Goal: Transaction & Acquisition: Purchase product/service

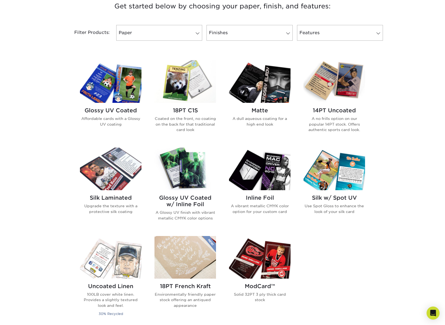
scroll to position [215, 0]
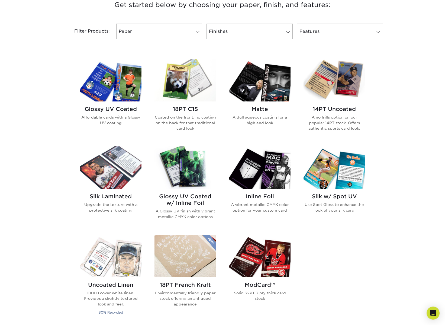
click at [348, 171] on img at bounding box center [335, 167] width 62 height 43
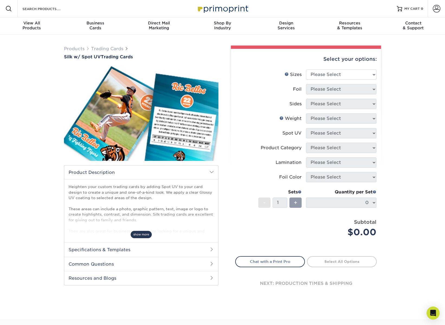
click at [145, 233] on span "show more" at bounding box center [141, 234] width 21 height 7
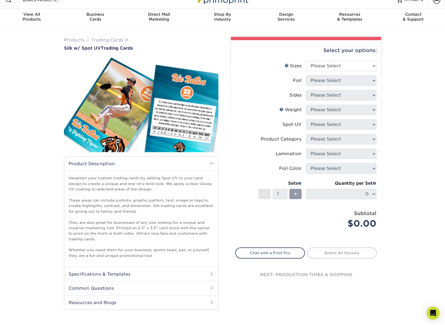
scroll to position [4, 0]
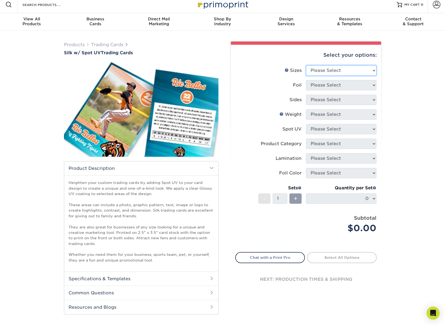
click at [344, 69] on select "Please Select 2.5" x 3.5"" at bounding box center [341, 70] width 71 height 10
select select "2.50x3.50"
click at [306, 65] on select "Please Select 2.5" x 3.5"" at bounding box center [341, 70] width 71 height 10
click at [342, 85] on select "Please Select No Yes" at bounding box center [341, 85] width 71 height 10
select select "1"
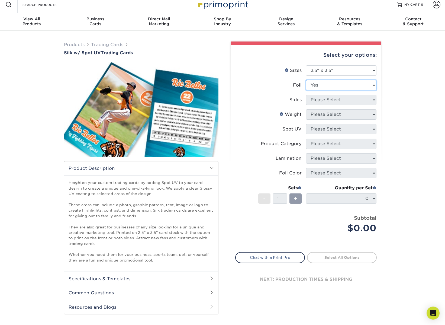
click at [306, 80] on select "Please Select No Yes" at bounding box center [341, 85] width 71 height 10
click at [339, 100] on select "Please Select Print Both Sides - Foil Both Sides Print Both Sides - Foil Front …" at bounding box center [341, 100] width 71 height 10
select select "e9e9dfb3-fba1-4d60-972c-fd9ca5904d33"
click at [306, 95] on select "Please Select Print Both Sides - Foil Both Sides Print Both Sides - Foil Front …" at bounding box center [341, 100] width 71 height 10
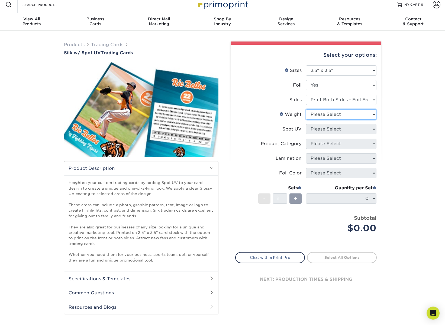
click at [335, 114] on select "Please Select 16PT" at bounding box center [341, 114] width 71 height 10
select select "16PT"
click at [306, 109] on select "Please Select 16PT" at bounding box center [341, 114] width 71 height 10
click at [335, 128] on select "Please Select Front and Back (Both Sides) Front Only Back Only" at bounding box center [341, 129] width 71 height 10
select select "1"
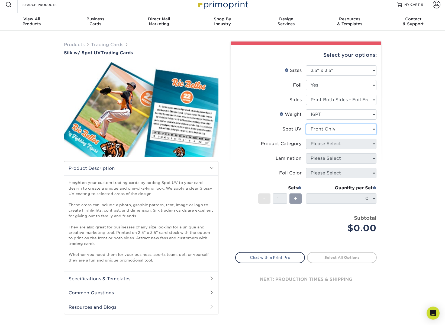
click at [306, 124] on select "Please Select Front and Back (Both Sides) Front Only Back Only" at bounding box center [341, 129] width 71 height 10
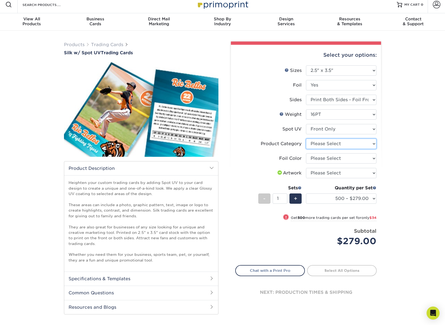
click at [342, 146] on select "Please Select Trading Cards" at bounding box center [341, 144] width 71 height 10
select select "c2f9bce9-36c2-409d-b101-c29d9d031e18"
click at [306, 139] on select "Please Select Trading Cards" at bounding box center [341, 144] width 71 height 10
click at [340, 157] on select "Please Select Silver Foil Black Foil Blue Foil Copper Foil Gold Foil Red Foil R…" at bounding box center [341, 158] width 71 height 10
select select "acffa4a5-22f9-4585-ba3f-0adaa54b8c85"
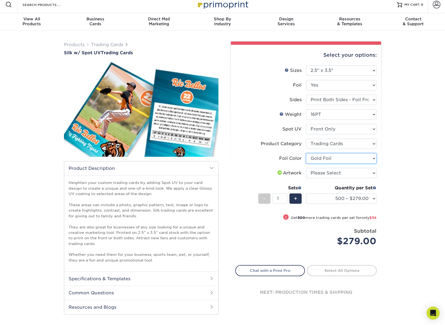
click at [306, 153] on select "Please Select Silver Foil Black Foil Blue Foil Copper Foil Gold Foil Red Foil R…" at bounding box center [341, 158] width 71 height 10
click at [332, 175] on select "Please Select I will upload files I need a design - $100" at bounding box center [341, 173] width 71 height 10
select select "upload"
click at [306, 168] on select "Please Select I will upload files I need a design - $100" at bounding box center [341, 173] width 71 height 10
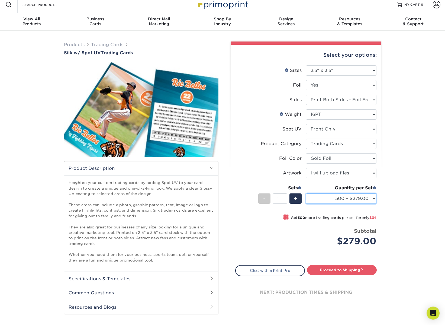
click at [373, 199] on select "500 – $279.00 1000 – $313.00 2500 – $759.00 5000 – $1326.00" at bounding box center [341, 198] width 71 height 10
select select "1000 – $313.00"
click at [306, 193] on select "500 – $279.00 1000 – $313.00 2500 – $759.00 5000 – $1326.00" at bounding box center [341, 198] width 71 height 10
click at [363, 199] on select "500 – $279.00 1000 – $313.00 2500 – $759.00 5000 – $1326.00" at bounding box center [341, 198] width 71 height 10
click at [394, 194] on div "Products Trading Cards Silk w/ Spot UV Trading Cards show more Templates" at bounding box center [222, 183] width 445 height 305
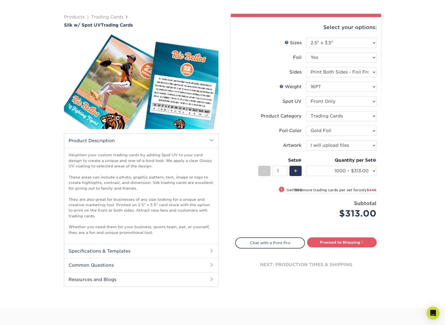
scroll to position [34, 0]
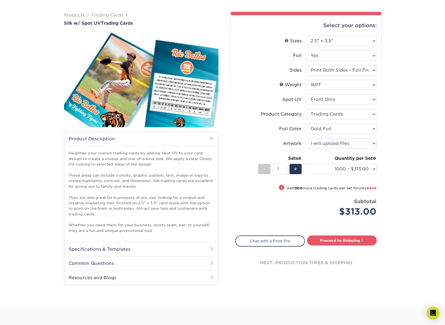
click at [192, 250] on h2 "Specifications & Templates" at bounding box center [141, 249] width 154 height 14
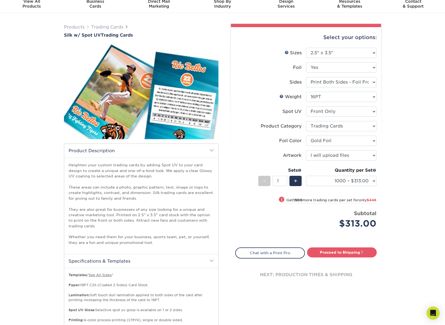
scroll to position [21, 0]
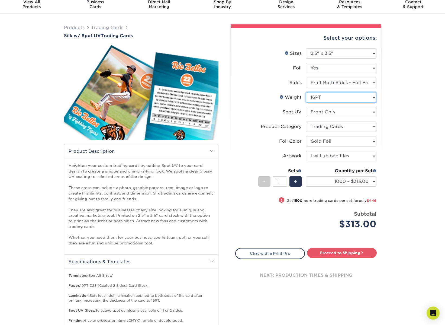
click at [365, 100] on select "Please Select 16PT" at bounding box center [341, 97] width 71 height 10
click at [282, 98] on link "Weight Help" at bounding box center [282, 97] width 4 height 4
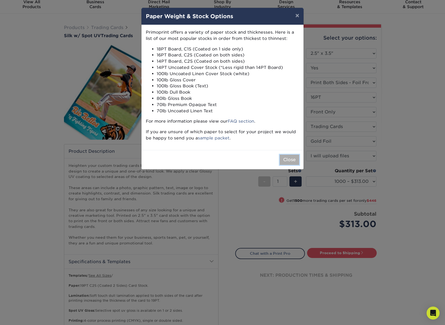
click at [286, 157] on button "Close" at bounding box center [290, 160] width 20 height 10
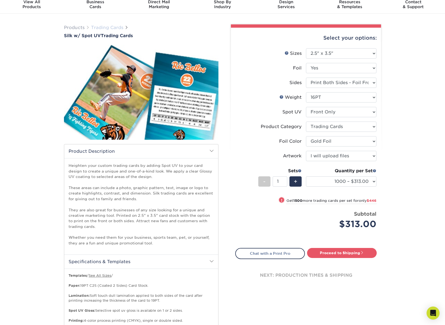
click at [114, 30] on link "Trading Cards" at bounding box center [107, 27] width 32 height 5
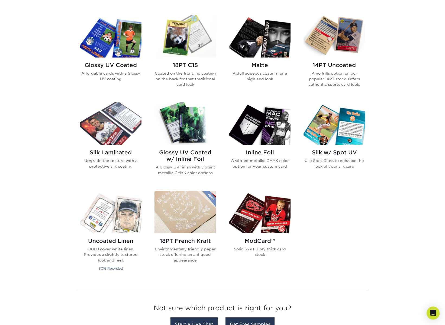
scroll to position [262, 0]
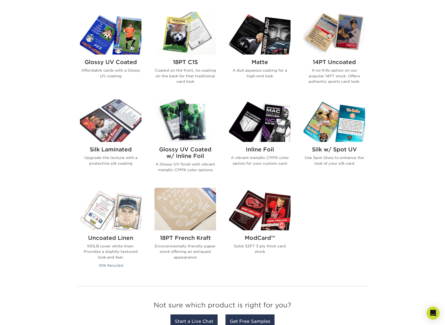
click at [276, 218] on img at bounding box center [260, 209] width 62 height 43
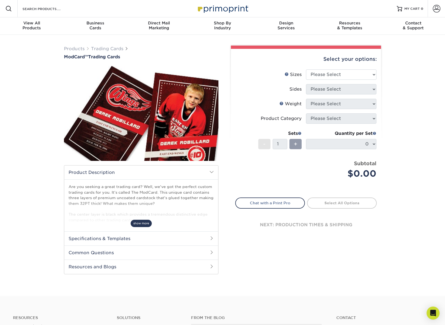
click at [144, 226] on span "show more" at bounding box center [141, 223] width 21 height 7
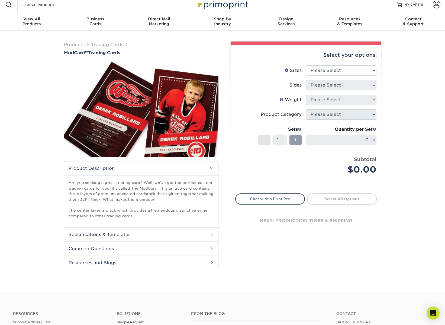
scroll to position [5, 0]
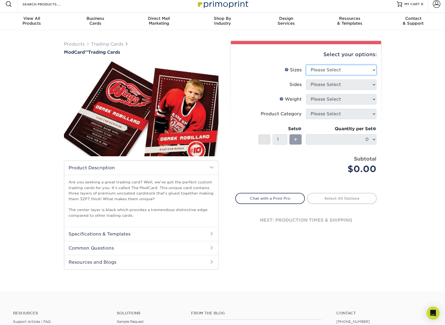
click at [345, 68] on select "Please Select 2.5" x 3.5"" at bounding box center [341, 70] width 71 height 10
select select "2.50x3.50"
click at [306, 65] on select "Please Select 2.5" x 3.5"" at bounding box center [341, 70] width 71 height 10
click at [342, 82] on select "Please Select Print Both Sides Print Front Only" at bounding box center [341, 84] width 71 height 10
select select "13abbda7-1d64-4f25-8bb2-c179b224825d"
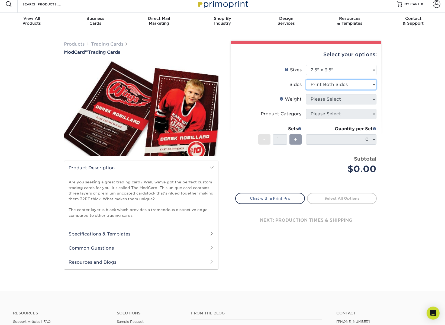
click at [306, 79] on select "Please Select Print Both Sides Print Front Only" at bounding box center [341, 84] width 71 height 10
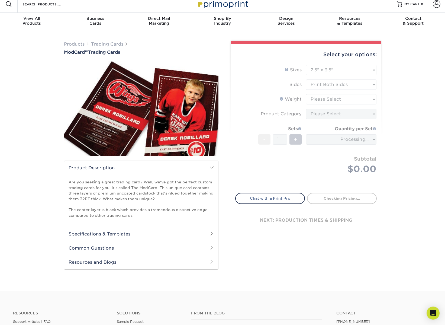
click at [339, 99] on form "Sizes Help Sizes Please Select 2.5" x 3.5" Sides Please Select Coating" at bounding box center [306, 126] width 142 height 122
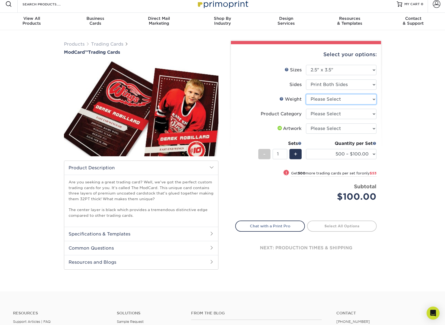
click at [345, 101] on select "Please Select 32PTUCBLK" at bounding box center [341, 99] width 71 height 10
select select "32PTUCBLK"
click at [306, 94] on select "Please Select 32PTUCBLK" at bounding box center [341, 99] width 71 height 10
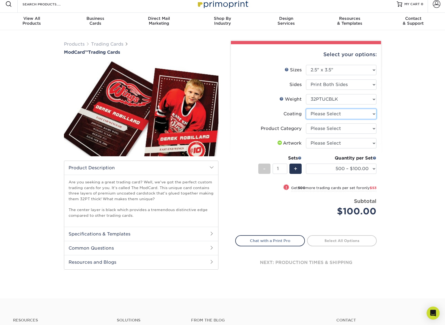
click at [345, 112] on select at bounding box center [341, 114] width 71 height 10
select select "3e7618de-abca-4bda-9f97-8b9129e913d8"
click at [306, 109] on select at bounding box center [341, 114] width 71 height 10
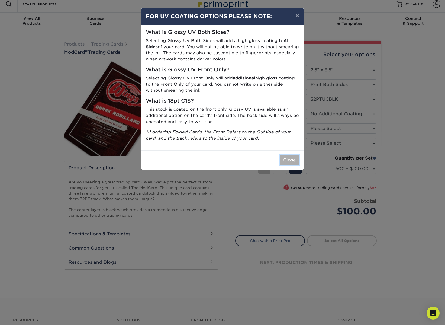
click at [289, 161] on button "Close" at bounding box center [290, 160] width 20 height 10
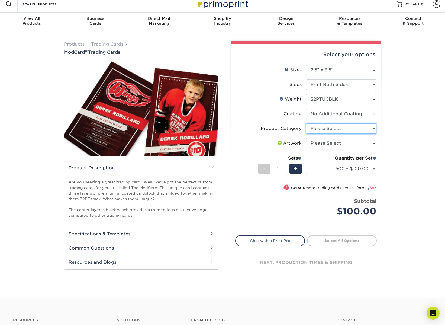
click at [341, 126] on select "Please Select Trading Cards" at bounding box center [341, 128] width 71 height 10
select select "c2f9bce9-36c2-409d-b101-c29d9d031e18"
click at [306, 123] on select "Please Select Trading Cards" at bounding box center [341, 128] width 71 height 10
click at [341, 142] on select "Please Select I will upload files I need a design - $100" at bounding box center [341, 143] width 71 height 10
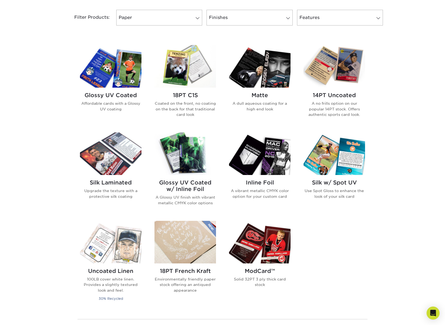
scroll to position [230, 0]
click at [261, 164] on img at bounding box center [260, 153] width 62 height 43
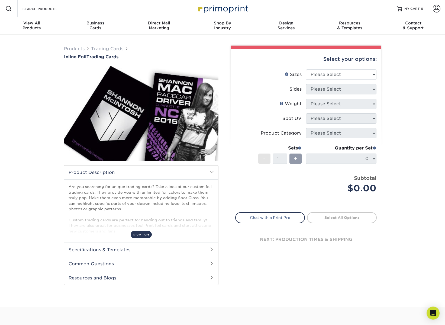
click at [137, 233] on span "show more" at bounding box center [141, 234] width 21 height 7
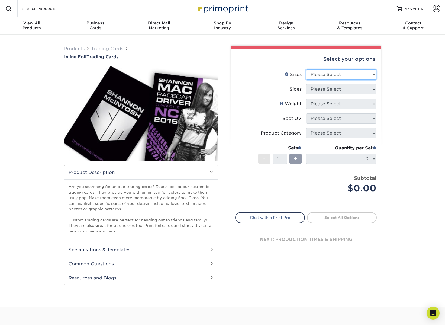
click at [351, 75] on select "Please Select 2.5" x 3.5"" at bounding box center [341, 74] width 71 height 10
select select "2.50x3.50"
click at [306, 69] on select "Please Select 2.5" x 3.5"" at bounding box center [341, 74] width 71 height 10
click at [347, 86] on select "Please Select Print Both Sides - Foil Back Only Print Both Sides - Foil Both Si…" at bounding box center [341, 89] width 71 height 10
select select "e9e9dfb3-fba1-4d60-972c-fd9ca5904d33"
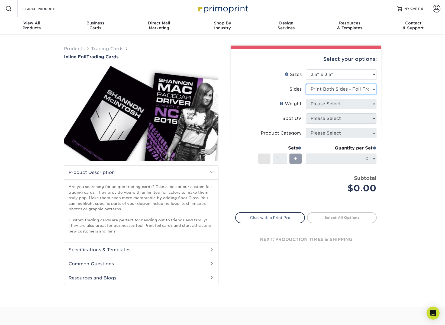
click at [306, 84] on select "Please Select Print Both Sides - Foil Back Only Print Both Sides - Foil Both Si…" at bounding box center [341, 89] width 71 height 10
click at [339, 106] on select "Please Select 16PT" at bounding box center [341, 104] width 71 height 10
select select "16PT"
click at [306, 99] on select "Please Select 16PT" at bounding box center [341, 104] width 71 height 10
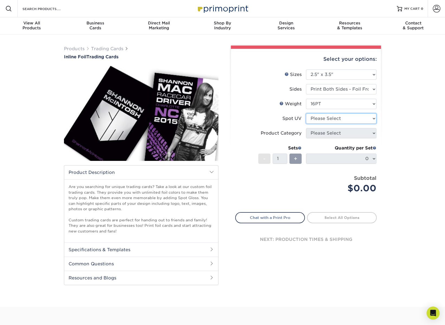
click at [337, 117] on select "Please Select No Spot UV Front and Back (Both Sides) Front Only Back Only" at bounding box center [341, 118] width 71 height 10
select select "1"
click at [306, 113] on select "Please Select No Spot UV Front and Back (Both Sides) Front Only Back Only" at bounding box center [341, 118] width 71 height 10
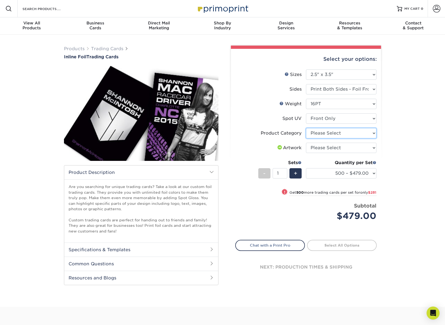
click at [336, 133] on select "Please Select Trading Cards" at bounding box center [341, 133] width 71 height 10
select select "c2f9bce9-36c2-409d-b101-c29d9d031e18"
click at [306, 128] on select "Please Select Trading Cards" at bounding box center [341, 133] width 71 height 10
click at [372, 174] on select "500 – $479.00 1000 – $760.00 2500 – $1104.00 5000 – $1565.00" at bounding box center [341, 173] width 71 height 10
select select "1000 – $760.00"
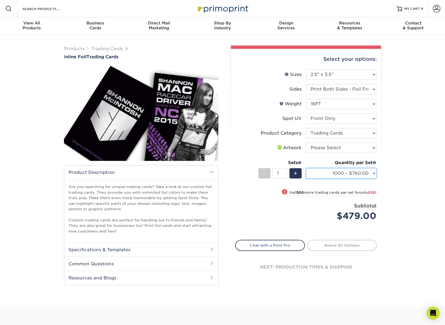
click at [306, 168] on select "500 – $479.00 1000 – $760.00 2500 – $1104.00 5000 – $1565.00" at bounding box center [341, 173] width 71 height 10
